Goal: Information Seeking & Learning: Learn about a topic

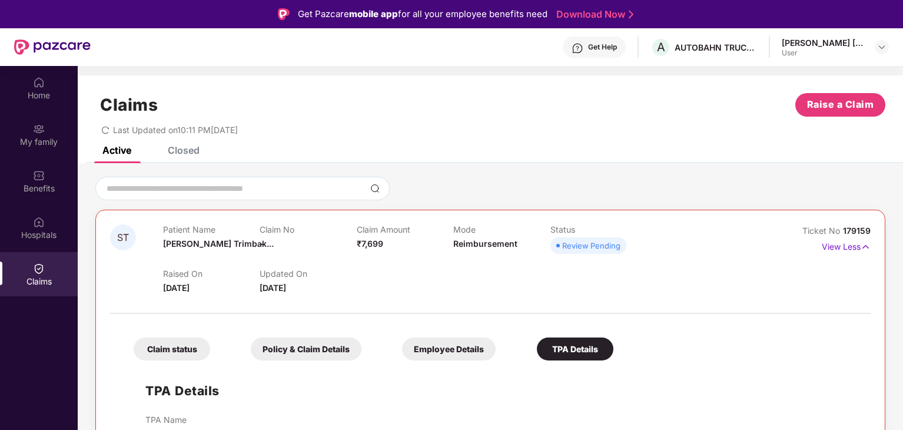
scroll to position [66, 0]
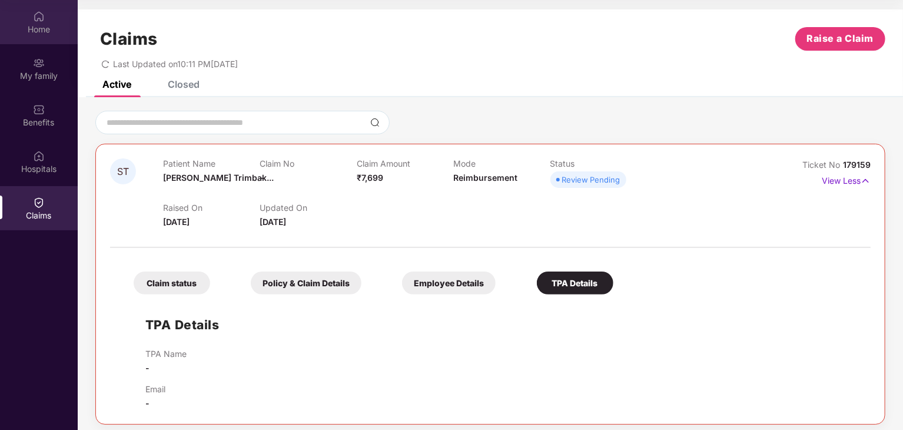
click at [42, 19] on img at bounding box center [39, 17] width 12 height 12
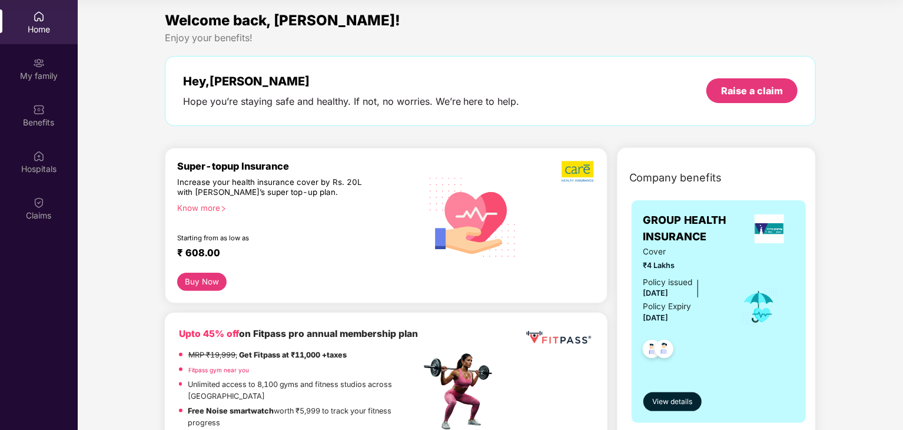
click at [208, 208] on div "Know more" at bounding box center [295, 207] width 237 height 8
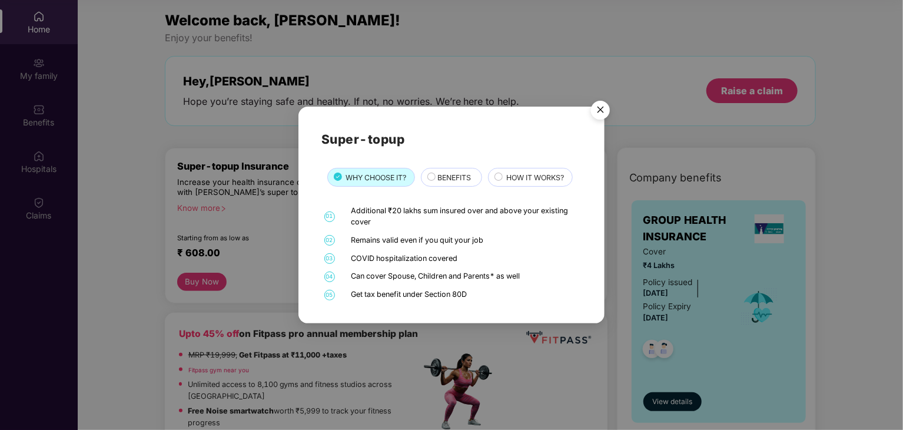
click at [464, 178] on span "BENEFITS" at bounding box center [455, 177] width 34 height 11
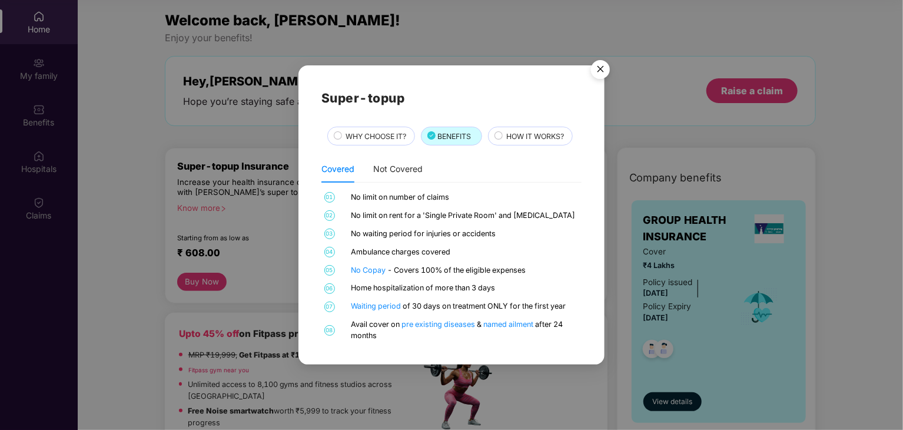
click at [519, 137] on span "HOW IT WORKS?" at bounding box center [535, 136] width 58 height 11
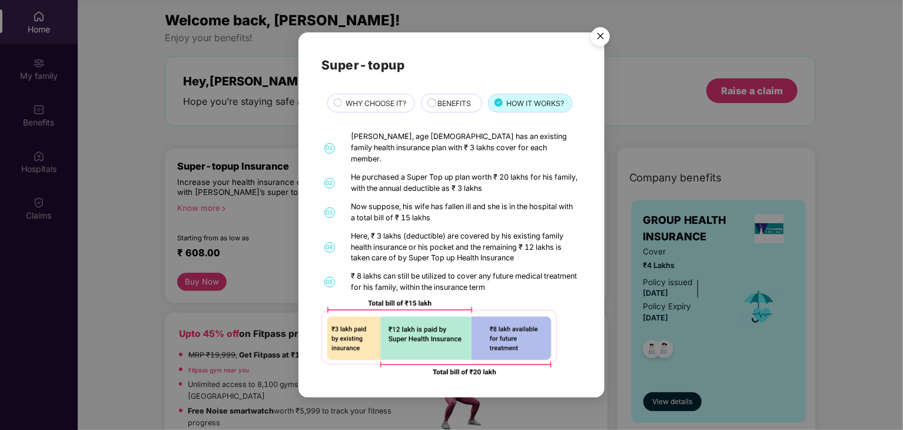
click at [453, 106] on span "BENEFITS" at bounding box center [455, 103] width 34 height 11
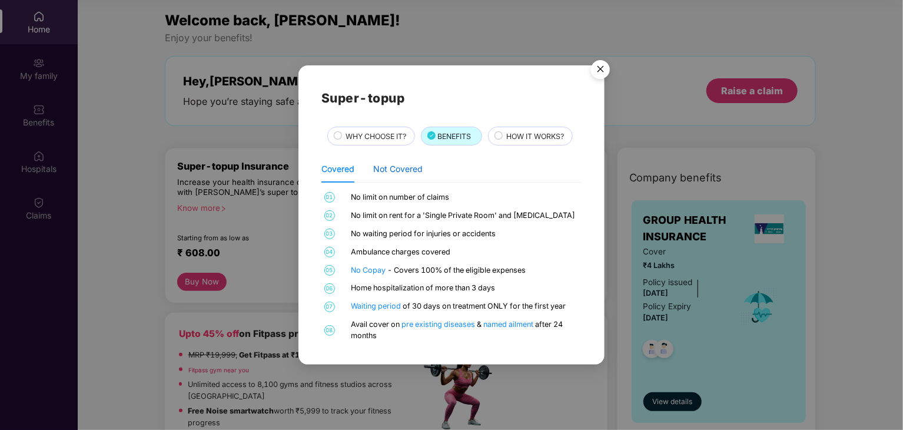
click at [393, 165] on div "Not Covered" at bounding box center [397, 169] width 49 height 13
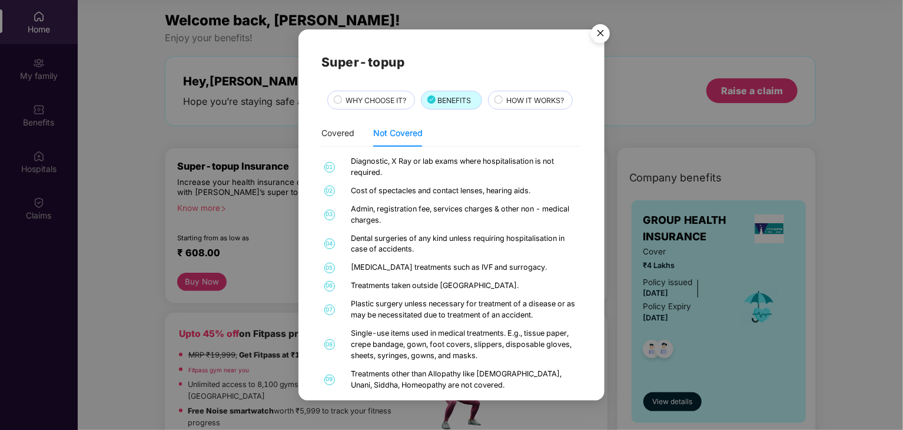
scroll to position [17, 0]
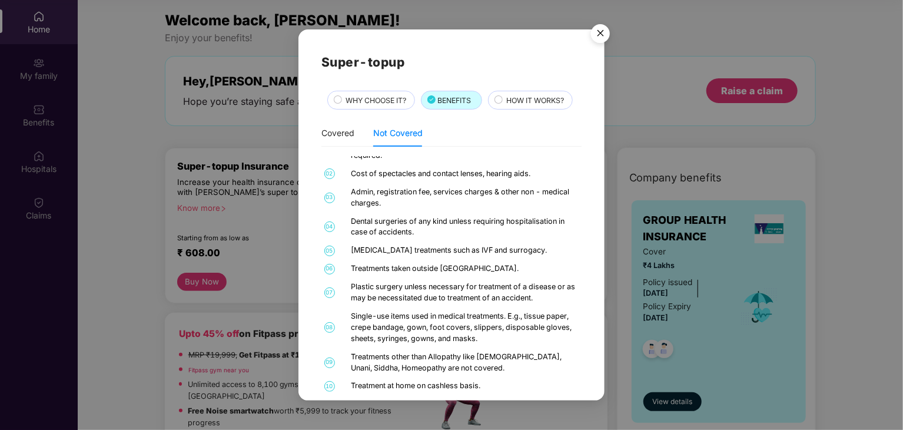
click at [601, 31] on img "Close" at bounding box center [600, 35] width 33 height 33
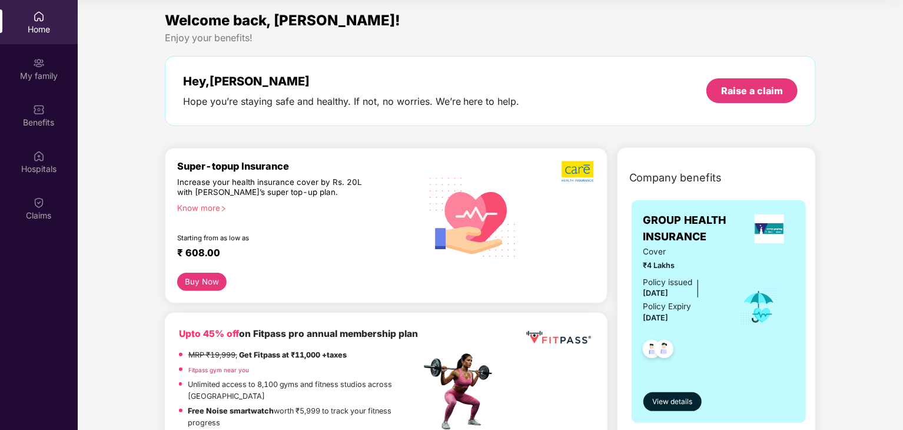
click at [208, 206] on div "Know more" at bounding box center [295, 207] width 237 height 8
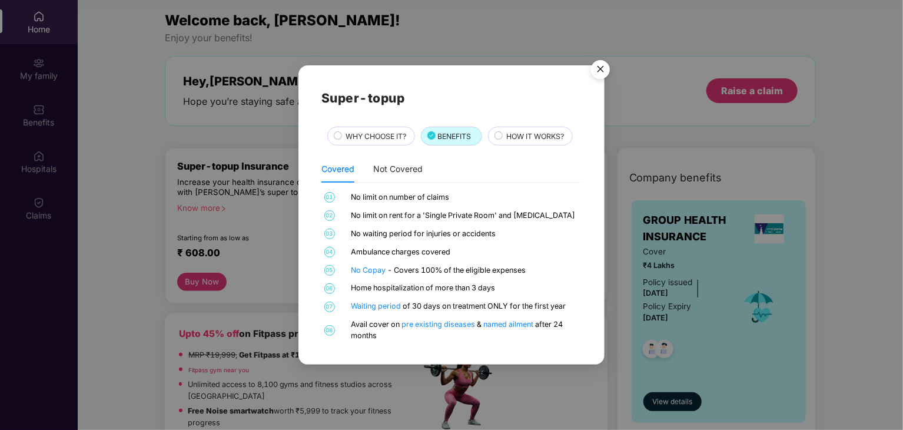
click at [540, 135] on span "HOW IT WORKS?" at bounding box center [535, 136] width 58 height 11
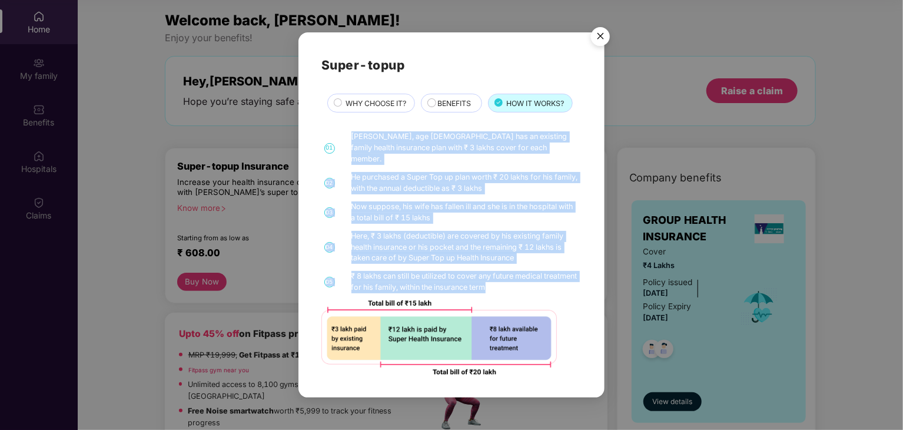
drag, startPoint x: 352, startPoint y: 142, endPoint x: 539, endPoint y: 284, distance: 234.9
click at [539, 284] on div "01 [PERSON_NAME], age [DEMOGRAPHIC_DATA] has an existing family health insuranc…" at bounding box center [452, 252] width 260 height 243
click at [539, 284] on div "₹ 8 lakhs can still be utilized to cover any future medical treatment for his f…" at bounding box center [466, 282] width 228 height 22
drag, startPoint x: 323, startPoint y: 133, endPoint x: 559, endPoint y: 279, distance: 278.0
click at [559, 279] on div "Super-topup WHY CHOOSE IT? BENEFITS HOW IT WORKS? 01 [PERSON_NAME], age [DEMOGR…" at bounding box center [452, 214] width 260 height 319
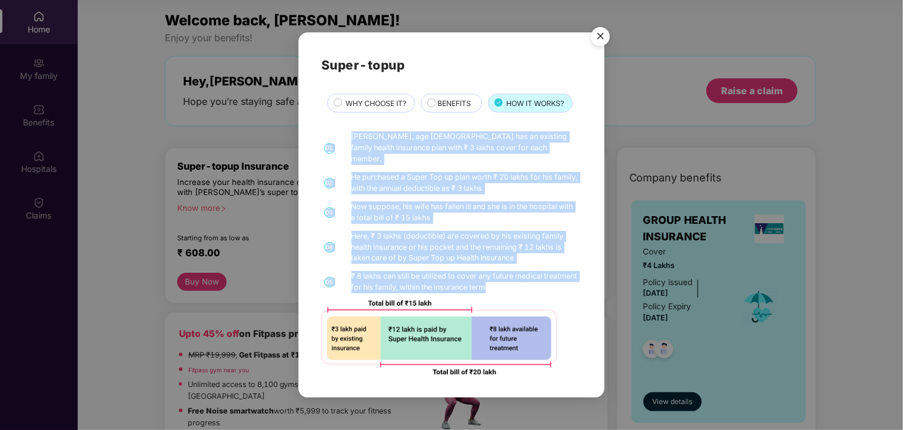
click at [559, 279] on div "₹ 8 lakhs can still be utilized to cover any future medical treatment for his f…" at bounding box center [466, 282] width 228 height 22
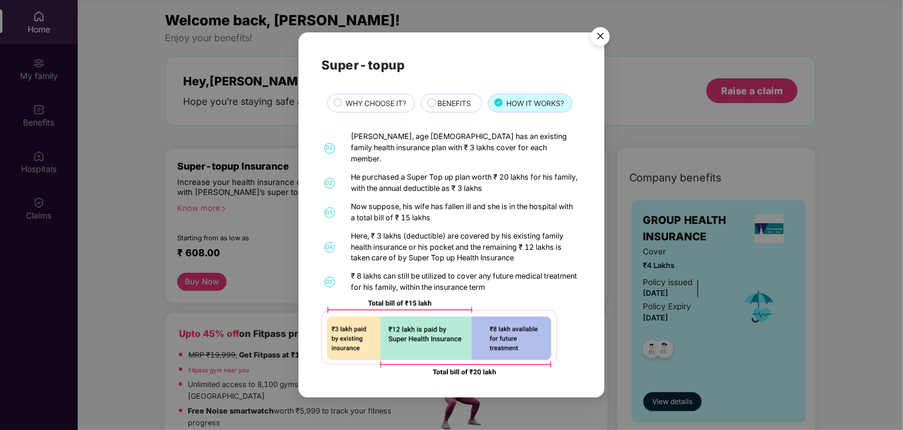
click at [601, 38] on img "Close" at bounding box center [600, 38] width 33 height 33
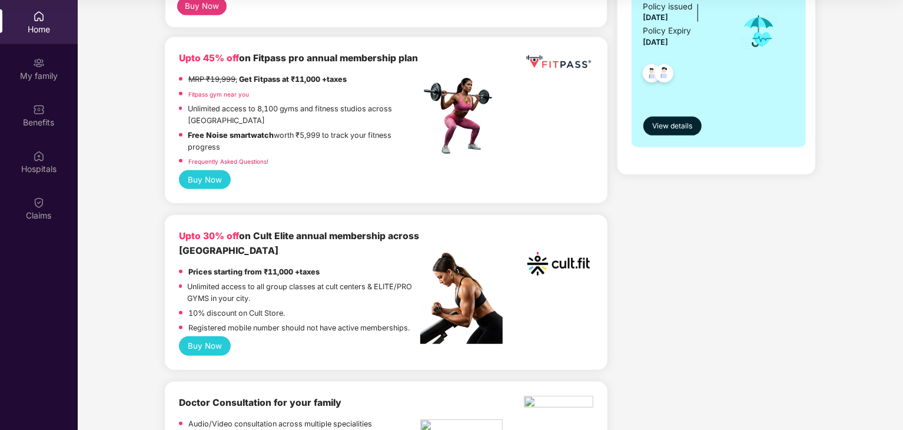
scroll to position [0, 0]
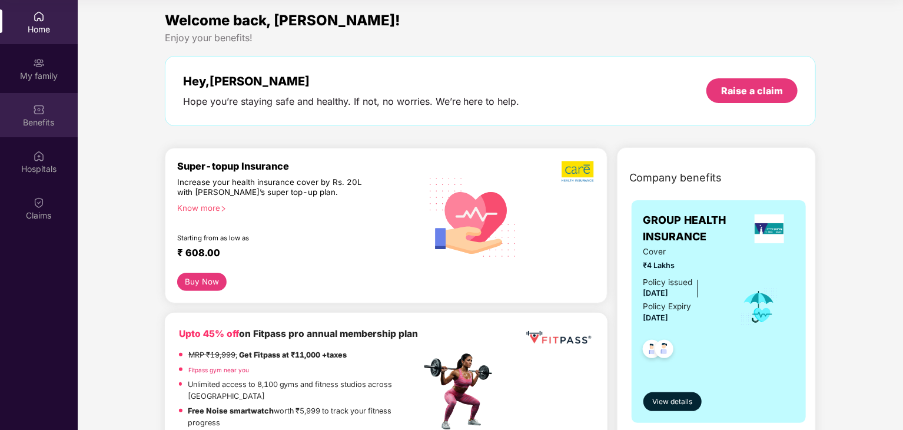
click at [51, 118] on div "Benefits" at bounding box center [39, 123] width 78 height 12
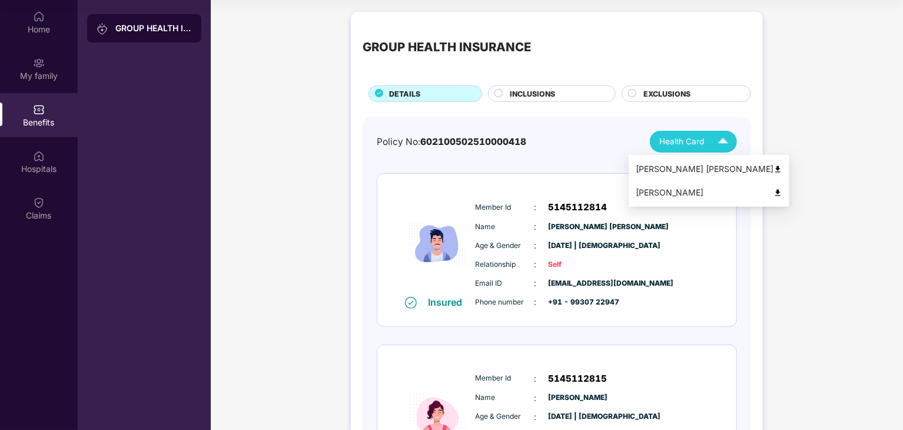
click at [722, 147] on img at bounding box center [723, 141] width 21 height 21
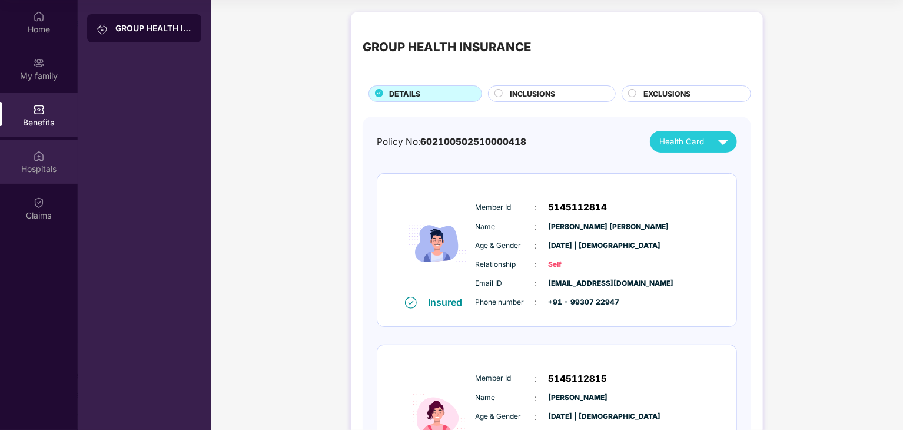
click at [32, 155] on div "Hospitals" at bounding box center [39, 162] width 78 height 44
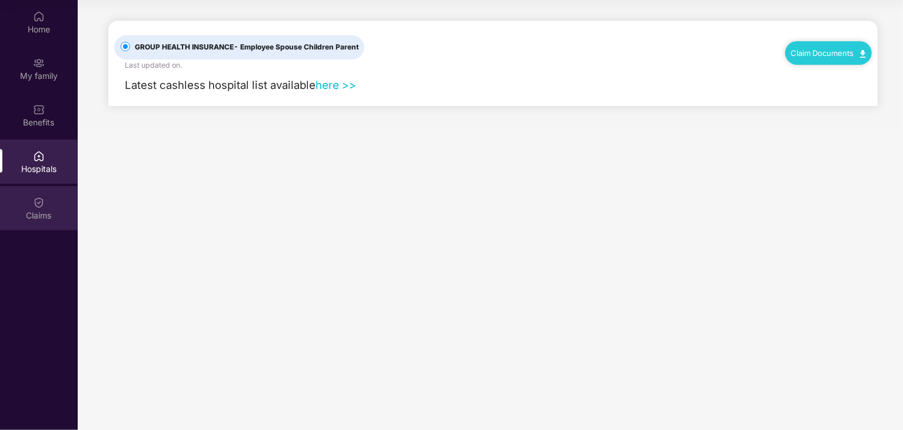
click at [40, 213] on div "Claims" at bounding box center [39, 216] width 78 height 12
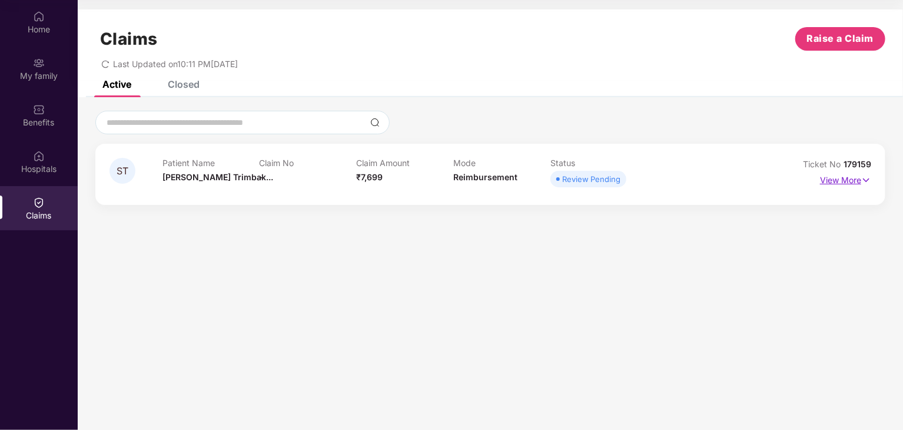
click at [853, 183] on p "View More" at bounding box center [845, 179] width 51 height 16
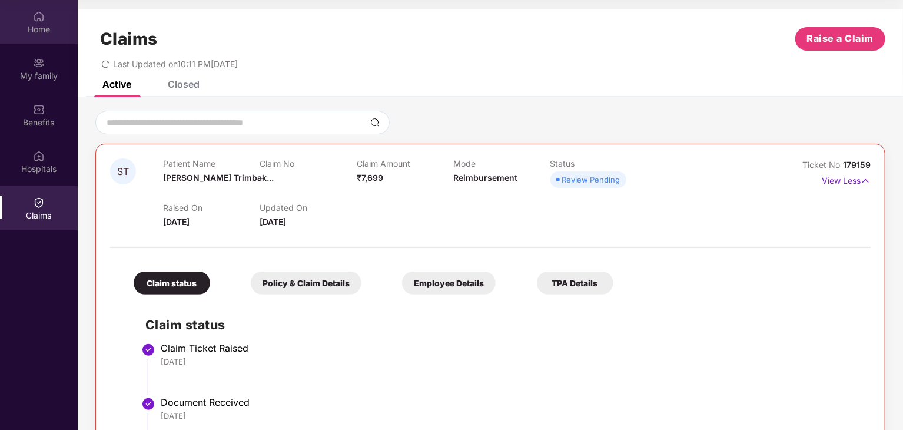
click at [42, 19] on img at bounding box center [39, 17] width 12 height 12
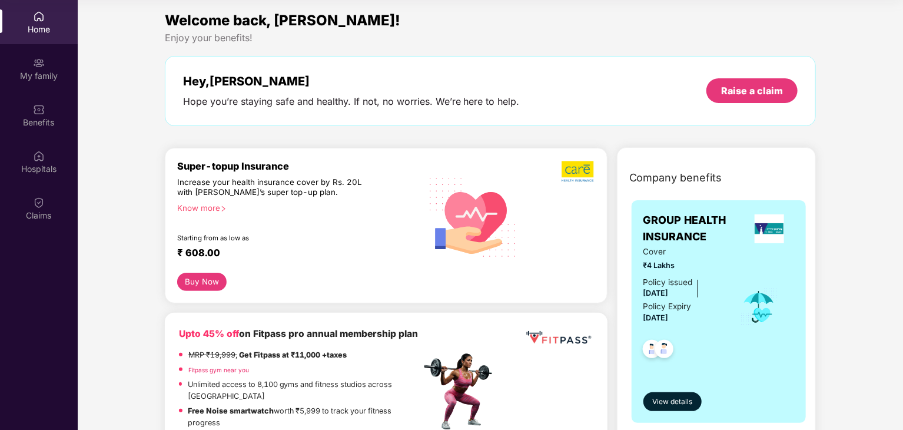
scroll to position [153, 0]
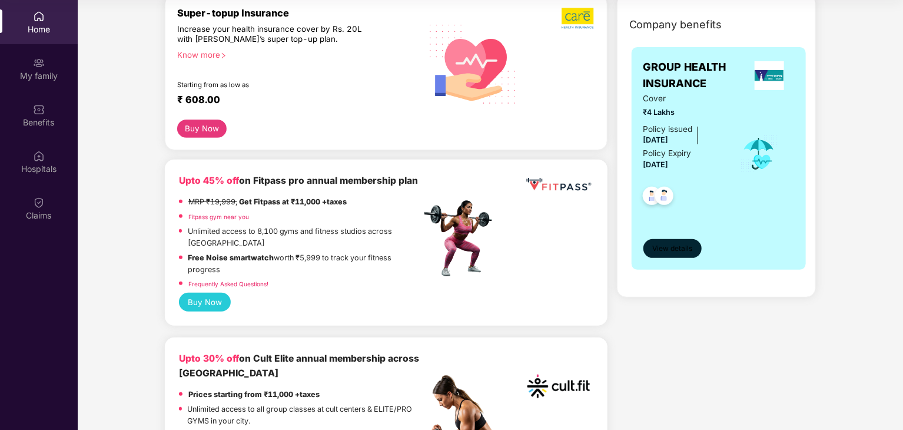
click at [687, 247] on span "View details" at bounding box center [673, 248] width 40 height 11
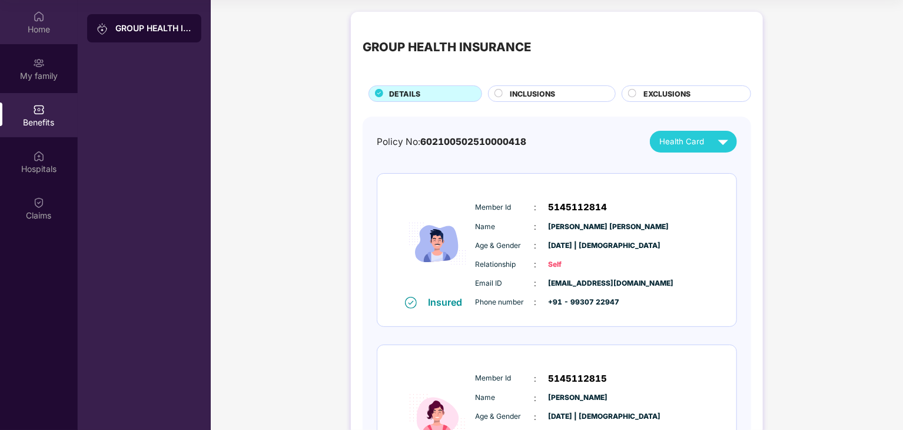
click at [29, 17] on div "Home" at bounding box center [39, 22] width 78 height 44
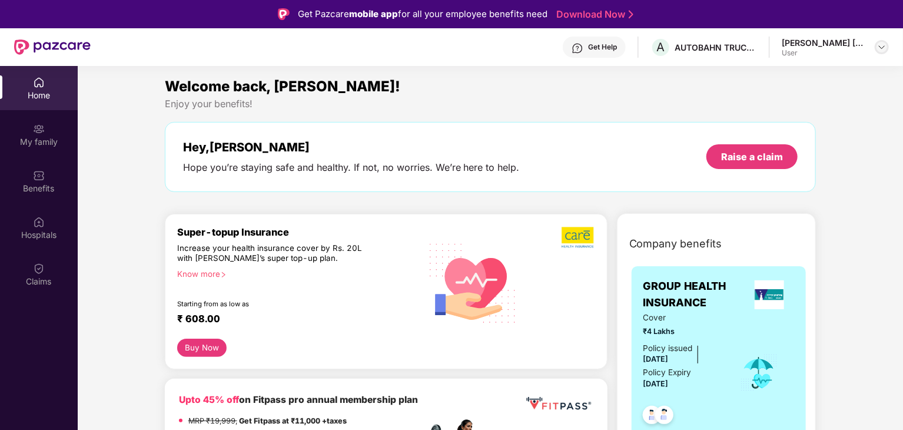
click at [882, 48] on img at bounding box center [881, 46] width 9 height 9
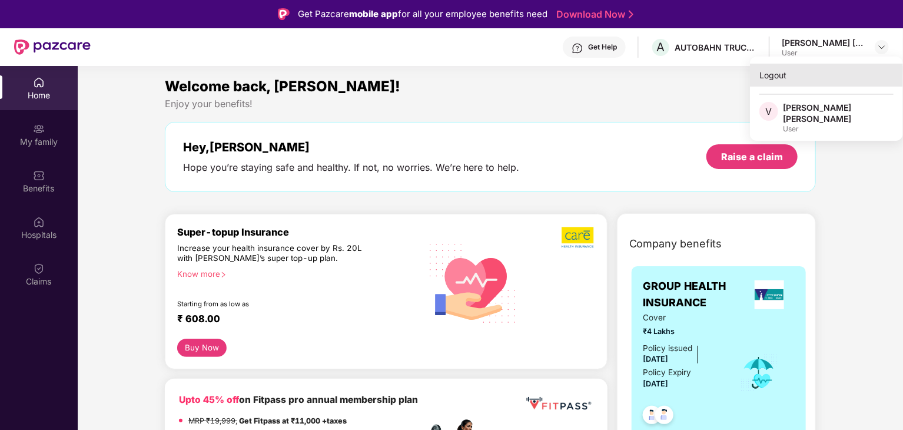
click at [772, 77] on div "Logout" at bounding box center [826, 75] width 153 height 23
